Goal: Task Accomplishment & Management: Manage account settings

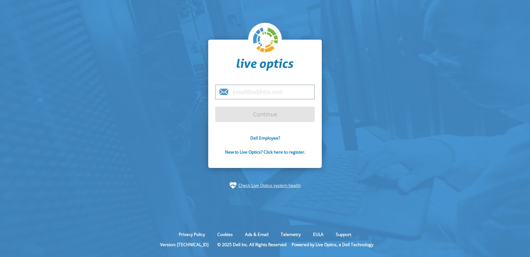
select select "English"
type input "brandi.phillips@rubrik.com"
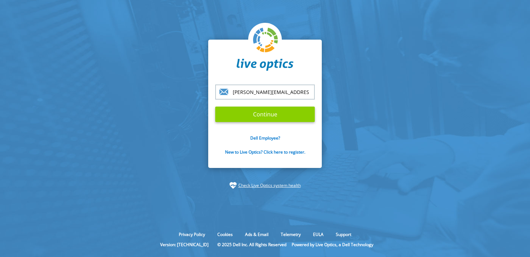
click at [254, 119] on input "Continue" at bounding box center [265, 114] width 100 height 15
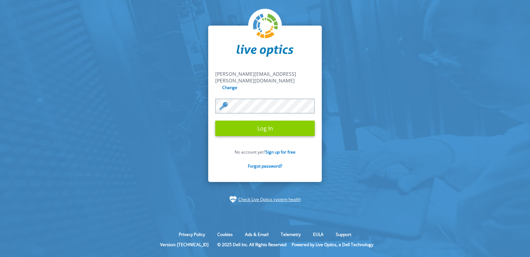
click at [270, 121] on input "Log In" at bounding box center [265, 128] width 100 height 15
click at [265, 121] on input "Log In" at bounding box center [265, 128] width 100 height 15
click at [259, 121] on input "Log In" at bounding box center [265, 128] width 100 height 15
click at [265, 129] on form "brandi.phillips@rubrik.com brandi.phillips@rubrik.com Change Log In No account …" at bounding box center [265, 124] width 100 height 107
click at [263, 125] on input "Log In" at bounding box center [265, 128] width 100 height 15
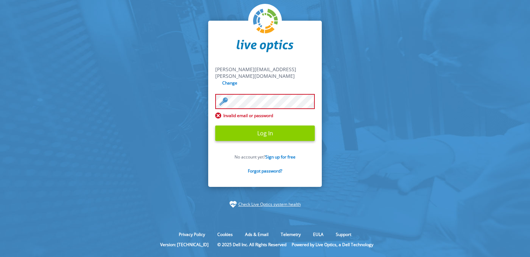
click at [257, 128] on input "Log In" at bounding box center [265, 133] width 100 height 15
click at [254, 127] on input "Log In" at bounding box center [265, 133] width 100 height 15
click at [252, 168] on link "Forgot password?" at bounding box center [265, 171] width 34 height 6
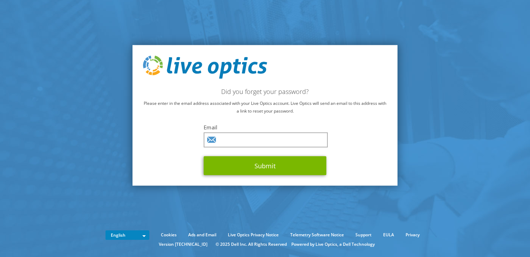
select select "English"
click at [239, 141] on input "text" at bounding box center [266, 139] width 124 height 15
type input "brandi.phillips@rubrik.com"
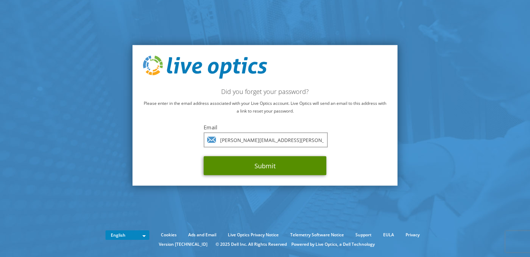
click at [259, 167] on button "Submit" at bounding box center [265, 165] width 123 height 19
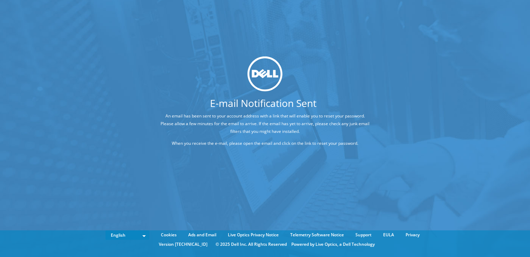
select select "English"
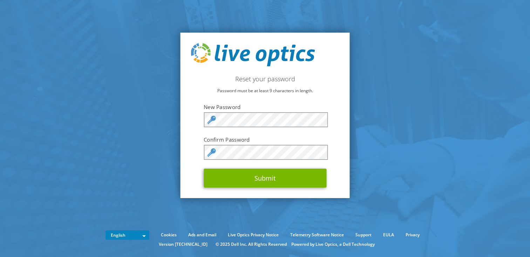
select select "English"
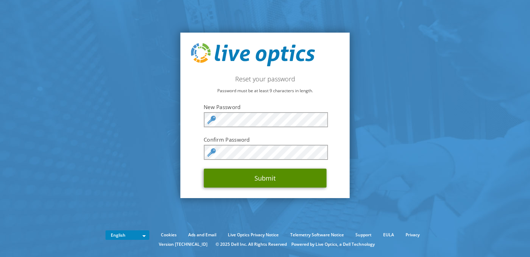
click at [218, 179] on button "Submit" at bounding box center [265, 178] width 123 height 19
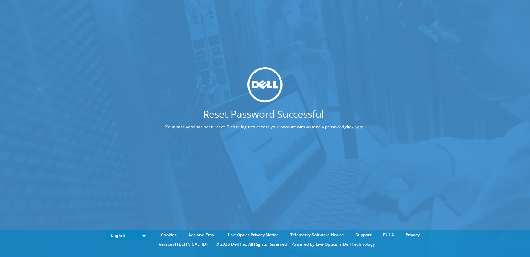
select select "English"
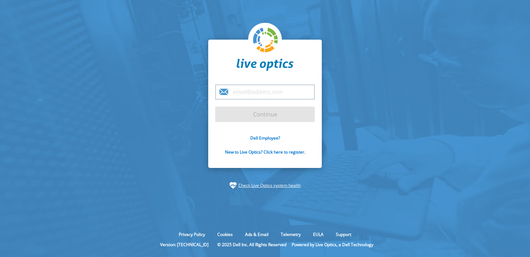
select select "English"
type input "[PERSON_NAME][EMAIL_ADDRESS][PERSON_NAME][DOMAIN_NAME]"
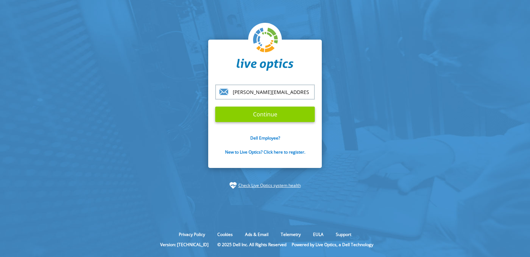
click at [273, 113] on input "Continue" at bounding box center [265, 114] width 100 height 15
click at [259, 118] on input "Continue" at bounding box center [265, 114] width 100 height 15
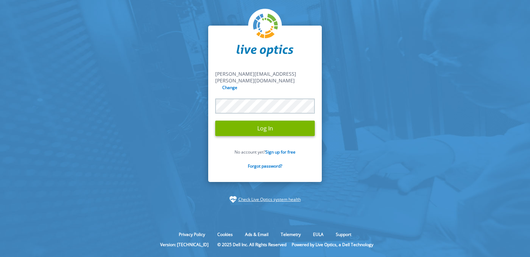
click at [215, 121] on input "Log In" at bounding box center [265, 128] width 100 height 15
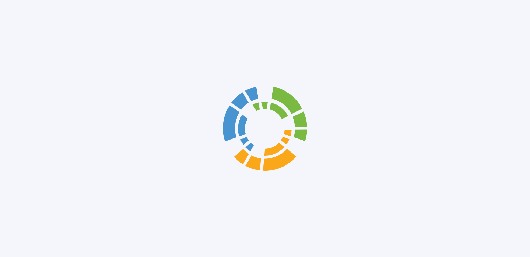
select select "English"
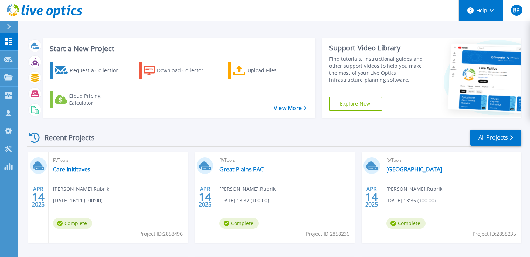
click at [488, 11] on button "Help" at bounding box center [481, 10] width 44 height 21
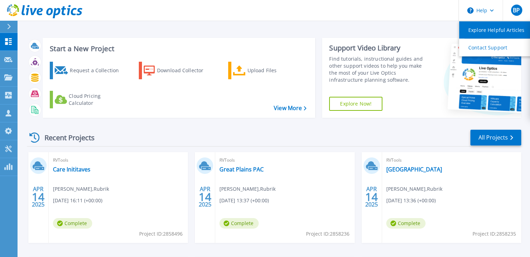
click at [484, 31] on link "Explore Helpful Articles" at bounding box center [499, 29] width 78 height 17
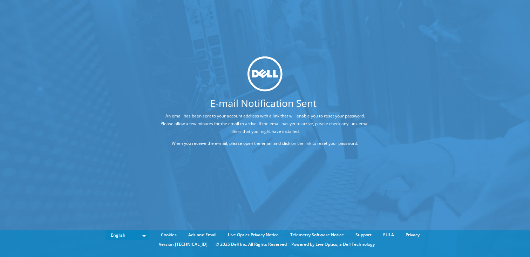
select select "English"
